Goal: Task Accomplishment & Management: Use online tool/utility

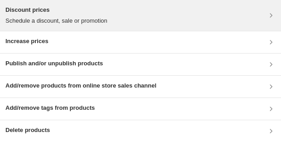
click at [81, 19] on p "Schedule a discount, sale or promotion" at bounding box center [56, 20] width 102 height 9
click at [80, 16] on p "Schedule a discount, sale or promotion" at bounding box center [56, 20] width 102 height 9
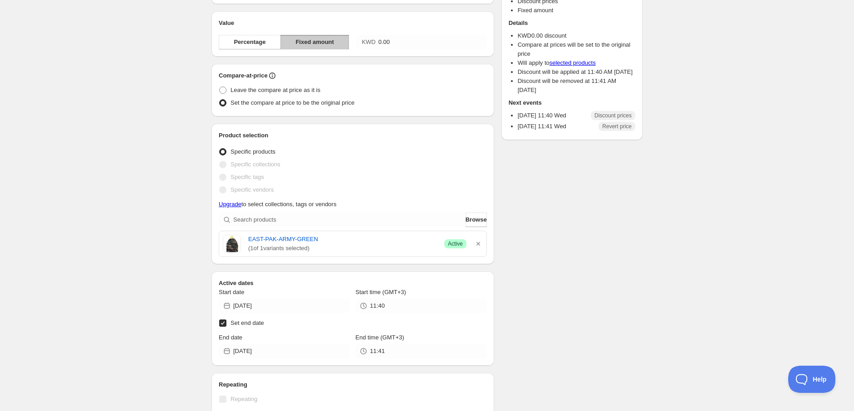
scroll to position [101, 0]
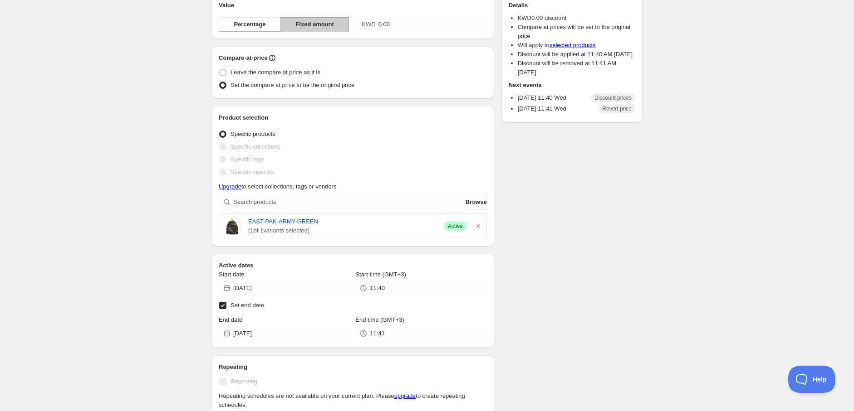
click at [364, 158] on div "Specific tags" at bounding box center [353, 159] width 268 height 13
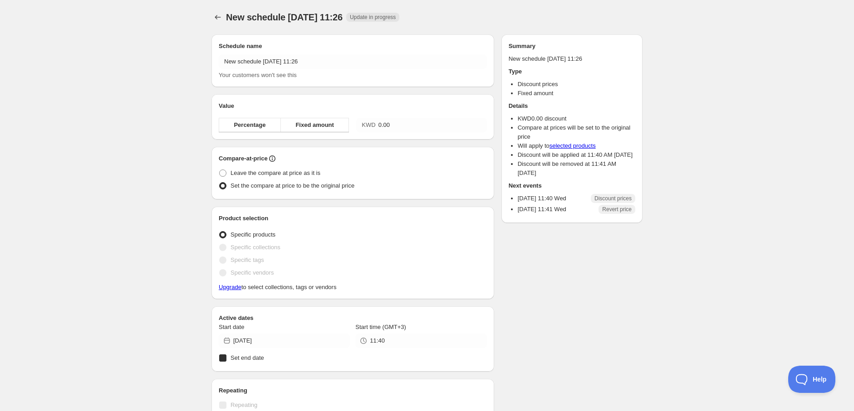
radio input "true"
checkbox input "true"
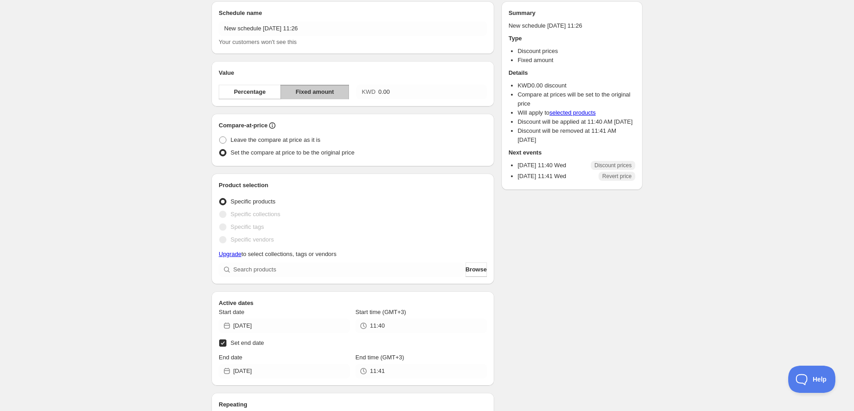
scroll to position [101, 0]
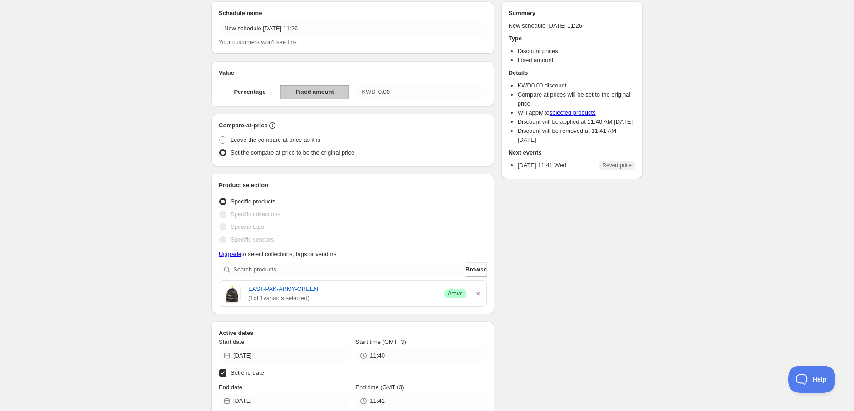
scroll to position [50, 0]
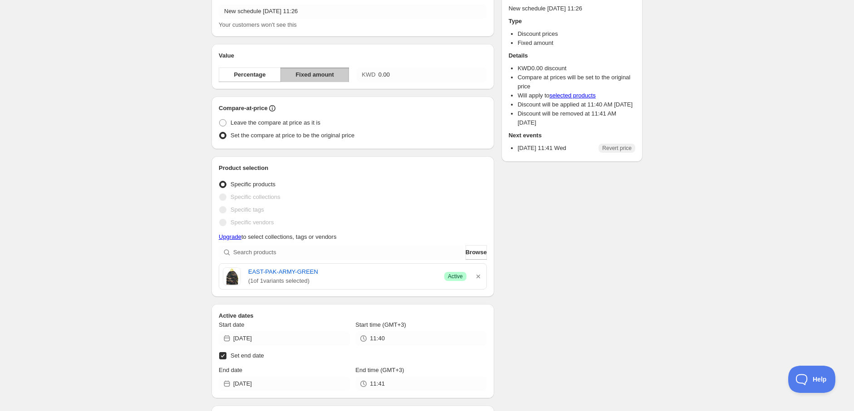
click at [480, 277] on icon "button" at bounding box center [478, 276] width 9 height 9
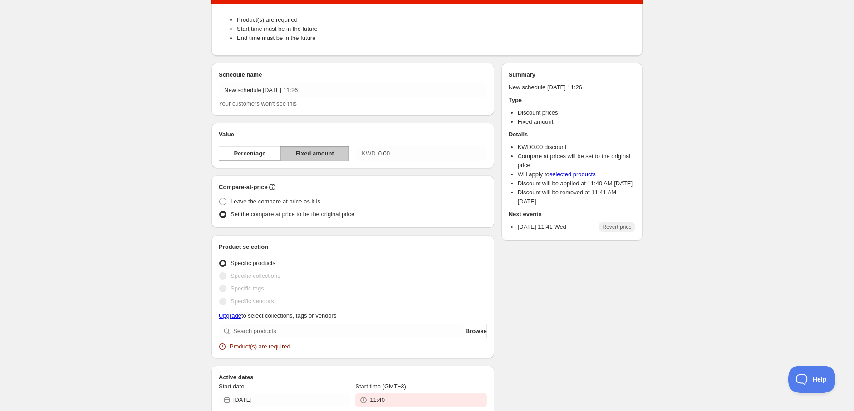
scroll to position [129, 0]
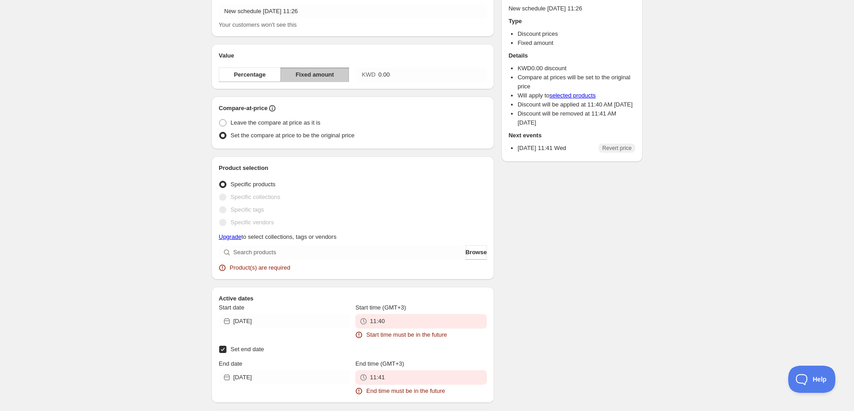
click at [382, 223] on div "Specific vendors" at bounding box center [353, 222] width 268 height 13
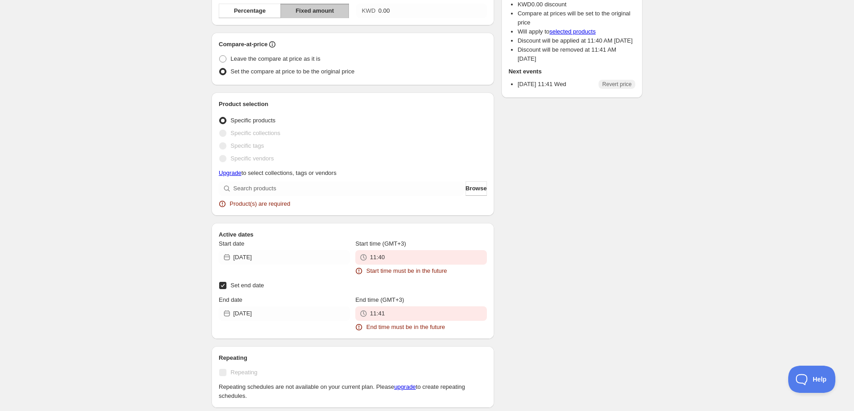
scroll to position [230, 0]
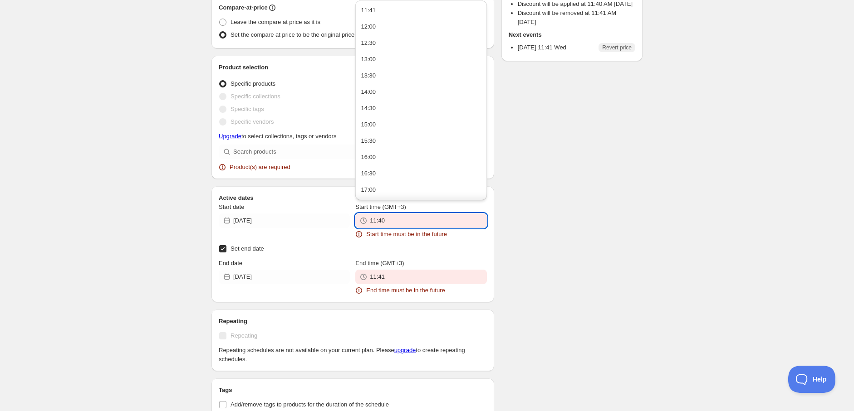
click at [420, 222] on input "11:40" at bounding box center [428, 221] width 117 height 15
click at [420, 221] on input "11:40" at bounding box center [428, 221] width 117 height 15
click at [443, 203] on div "Start time (GMT+3)" at bounding box center [420, 207] width 131 height 9
click at [298, 184] on div "Schedule name New schedule Sep 03 2025 11:26 Your customers won't see this Valu…" at bounding box center [352, 197] width 283 height 629
